Goal: Information Seeking & Learning: Learn about a topic

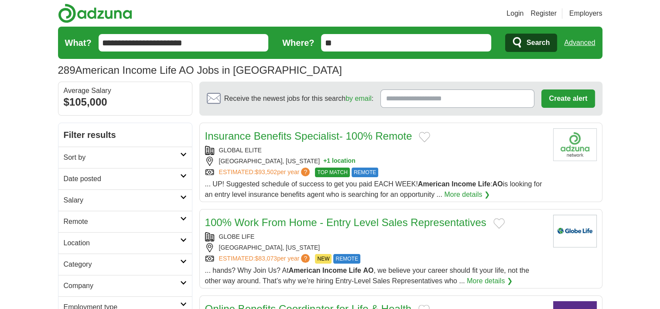
click at [306, 14] on header "Login Register Employers 289 American Income Life AO Jobs in [GEOGRAPHIC_DATA] …" at bounding box center [330, 41] width 545 height 82
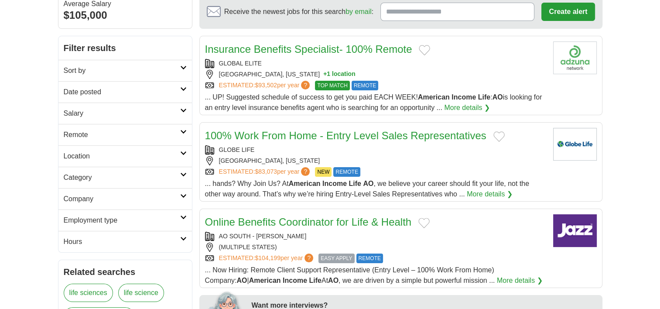
scroll to position [87, 0]
click at [359, 222] on link "Online Benefits Coordinator for Life & Health" at bounding box center [308, 222] width 207 height 12
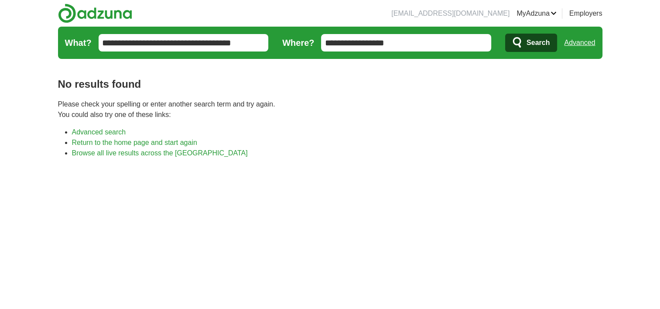
click at [187, 46] on input "**********" at bounding box center [184, 42] width 170 height 17
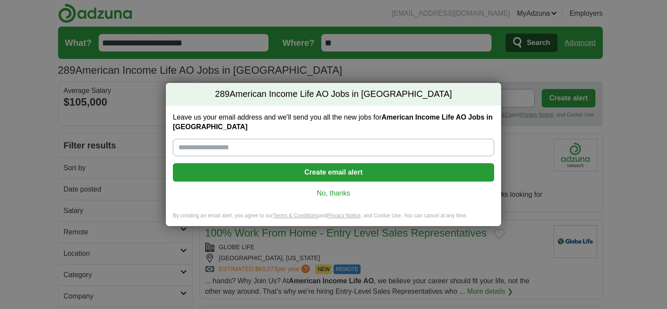
click at [347, 196] on link "No, thanks" at bounding box center [333, 194] width 307 height 10
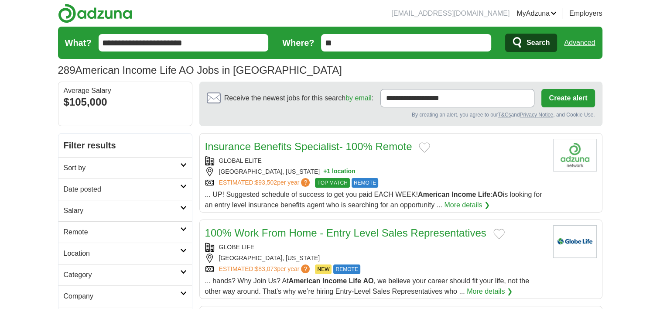
click at [179, 165] on h2 "Sort by" at bounding box center [122, 168] width 117 height 10
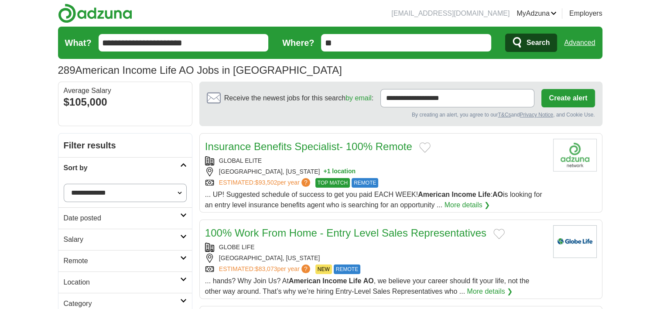
click at [178, 192] on select "**********" at bounding box center [125, 193] width 123 height 18
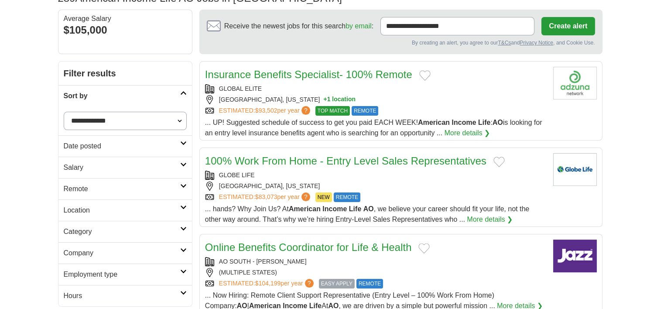
scroll to position [87, 0]
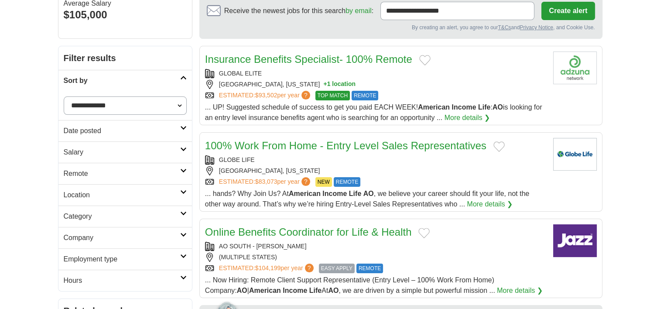
click at [181, 173] on link "Remote" at bounding box center [125, 173] width 134 height 21
click at [90, 195] on link "Remote jobs" at bounding box center [83, 194] width 39 height 7
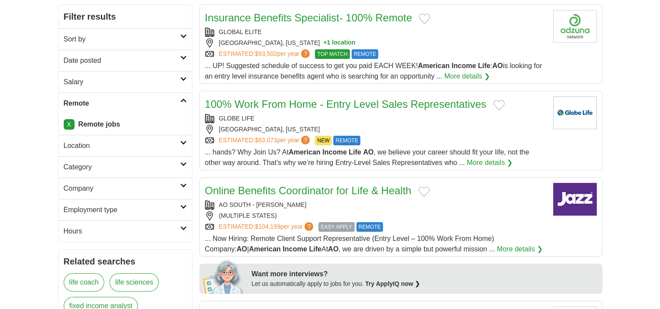
scroll to position [131, 0]
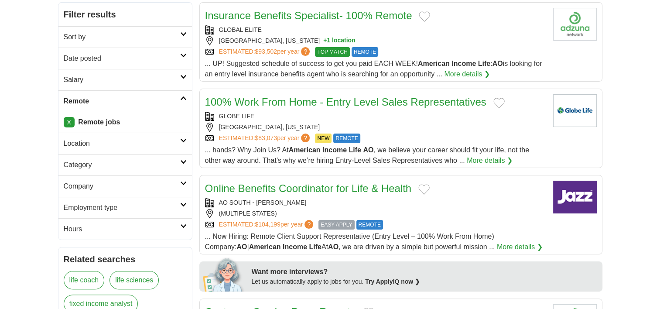
click at [411, 101] on link "100% Work From Home - Entry Level Sales Representatives" at bounding box center [346, 102] width 282 height 12
